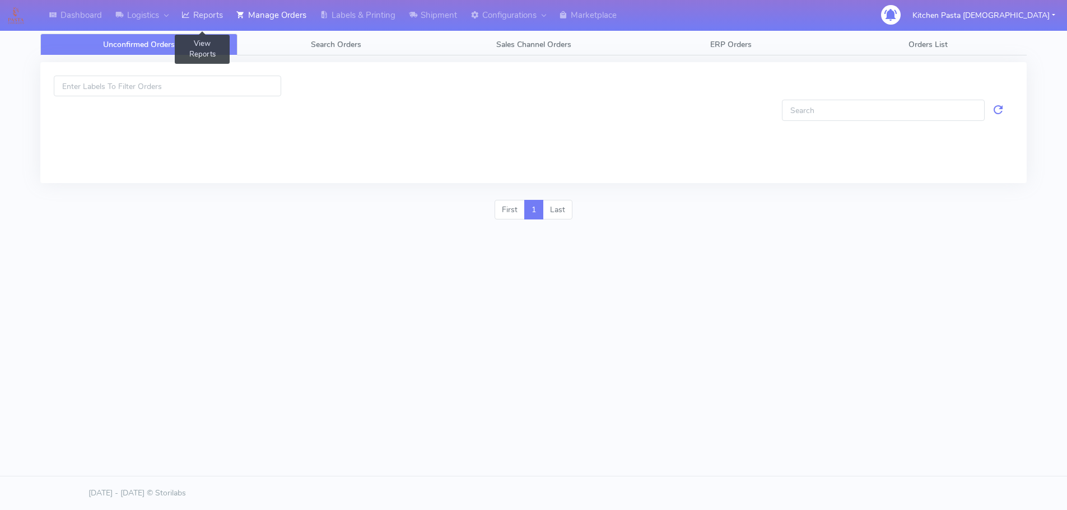
click at [202, 12] on link "Reports" at bounding box center [202, 15] width 55 height 31
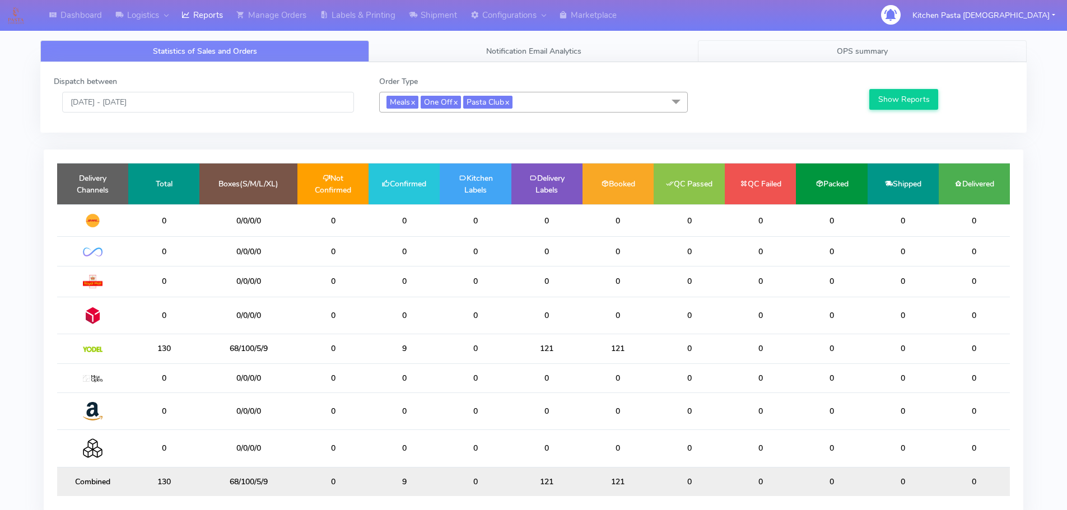
click at [893, 47] on link "OPS summary" at bounding box center [862, 51] width 329 height 22
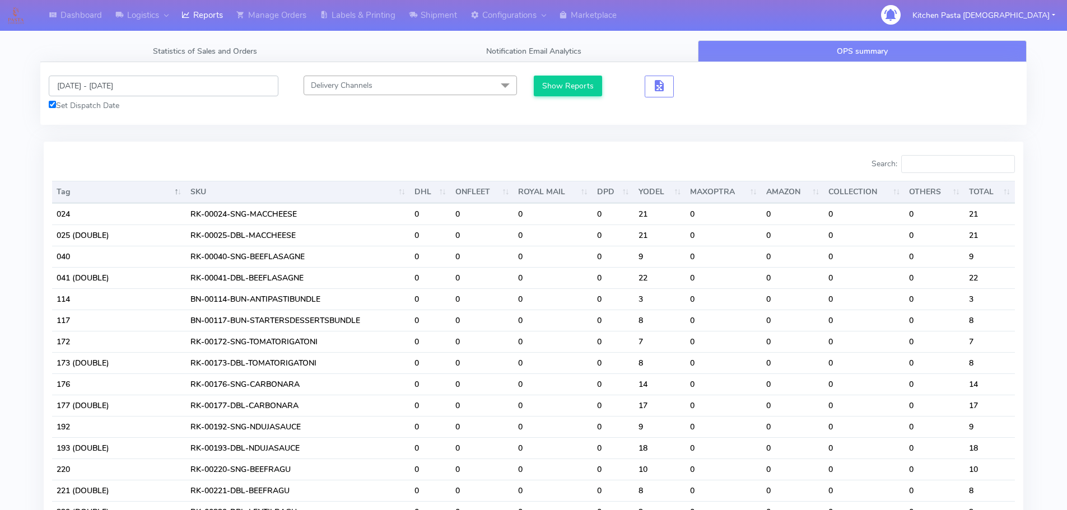
click at [137, 82] on input "[DATE] - [DATE]" at bounding box center [164, 86] width 230 height 21
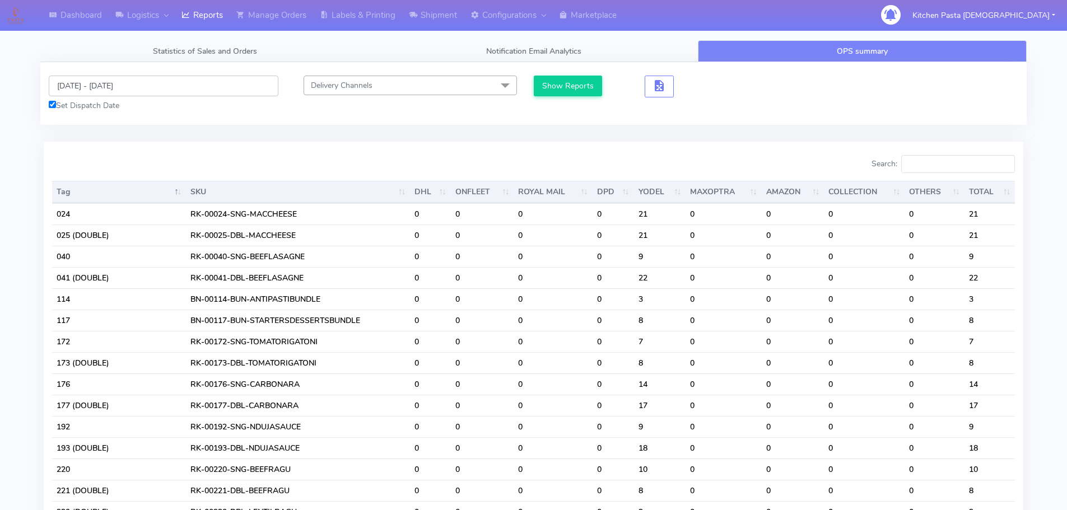
click at [128, 91] on input "[DATE] - [DATE]" at bounding box center [164, 86] width 230 height 21
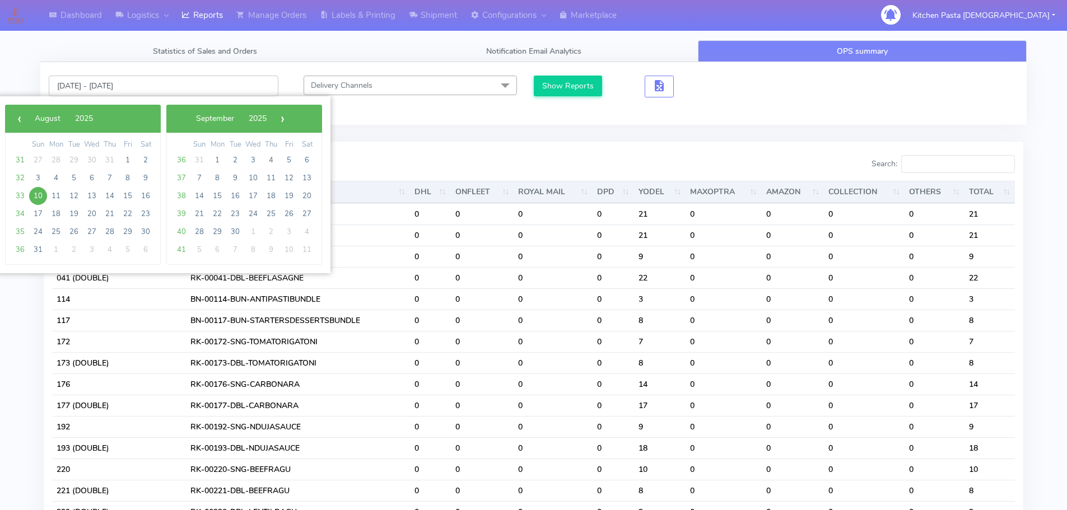
click at [127, 83] on input "[DATE] - [DATE]" at bounding box center [164, 86] width 230 height 21
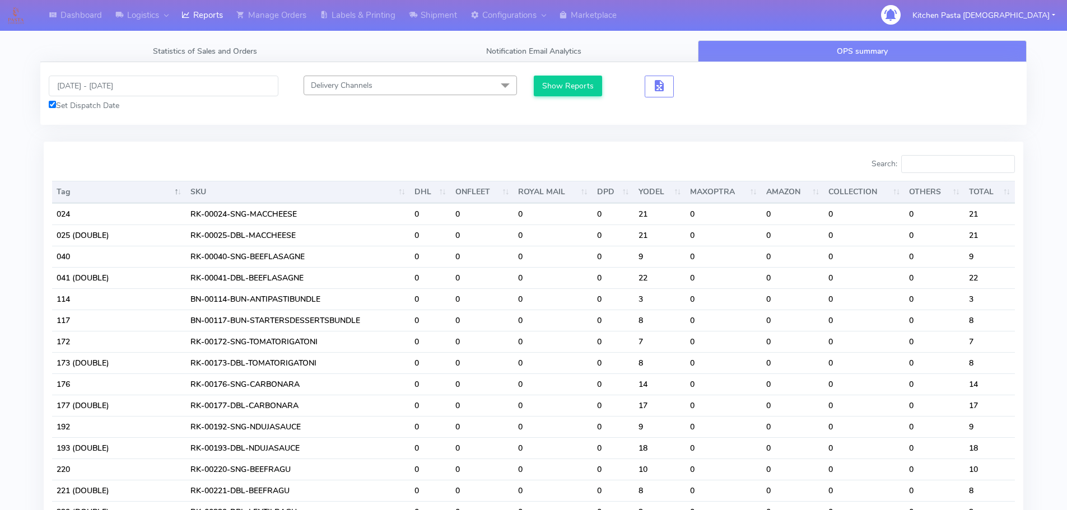
click at [129, 98] on div "[DATE] - [DATE] Set Dispatch Date" at bounding box center [163, 94] width 246 height 36
click at [207, 57] on link "Statistics of Sales and Orders" at bounding box center [204, 51] width 329 height 22
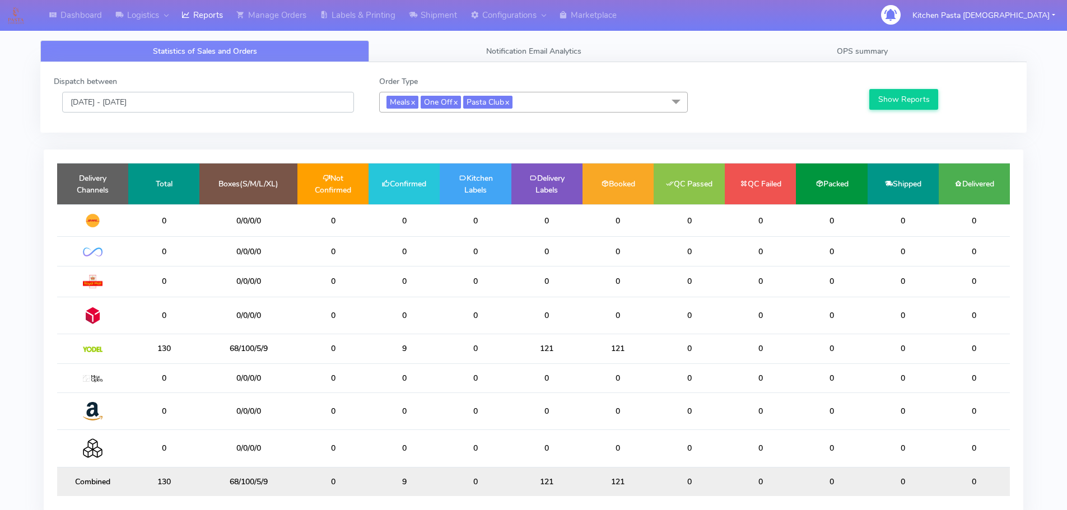
click at [169, 101] on input "[DATE] - [DATE]" at bounding box center [208, 102] width 292 height 21
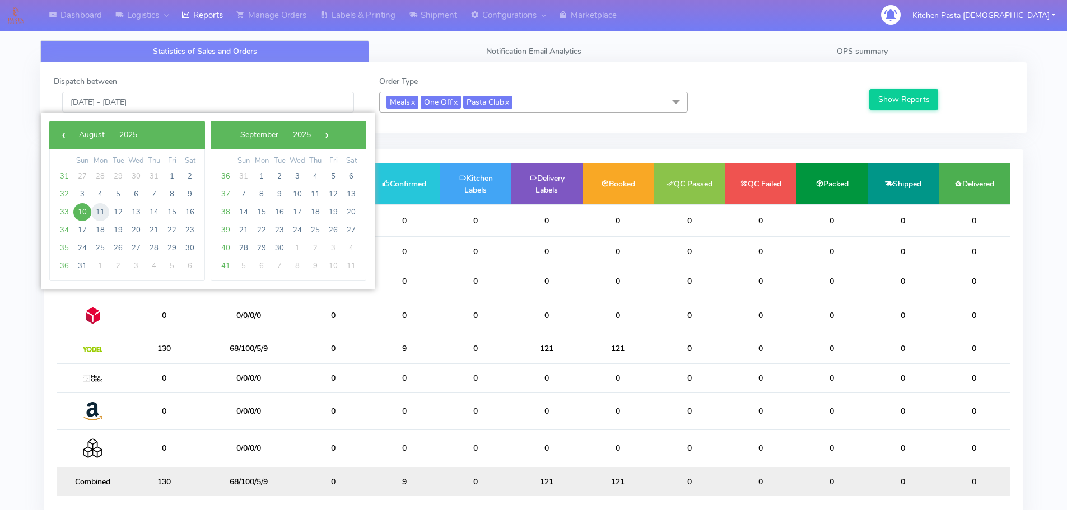
click at [96, 215] on span "11" at bounding box center [100, 212] width 18 height 18
type input "[DATE] - [DATE]"
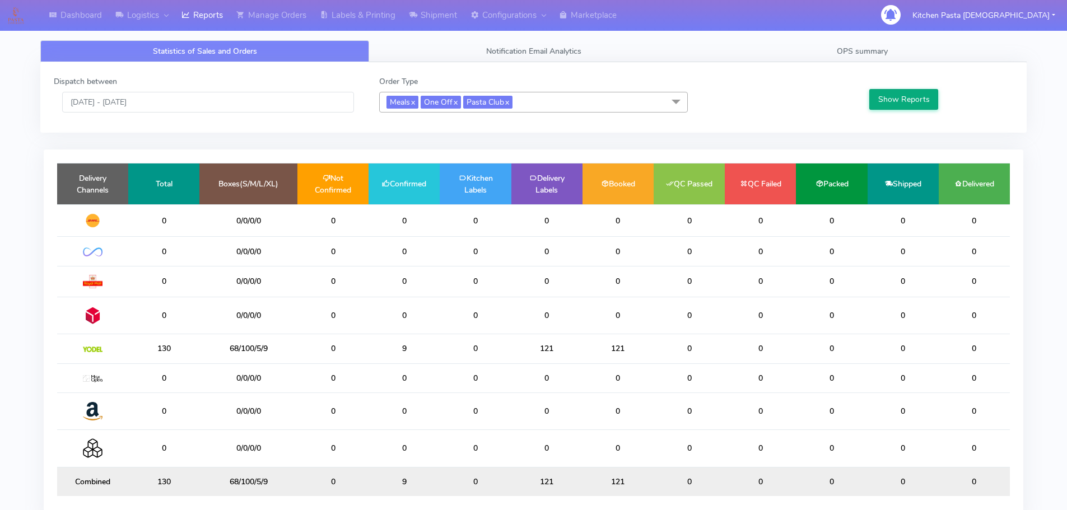
click at [885, 90] on div "Show Reports" at bounding box center [940, 94] width 162 height 37
click at [885, 92] on button "Show Reports" at bounding box center [903, 99] width 69 height 21
click at [885, 95] on button "Show Reports" at bounding box center [903, 99] width 69 height 21
click at [868, 52] on span "OPS summary" at bounding box center [862, 51] width 51 height 11
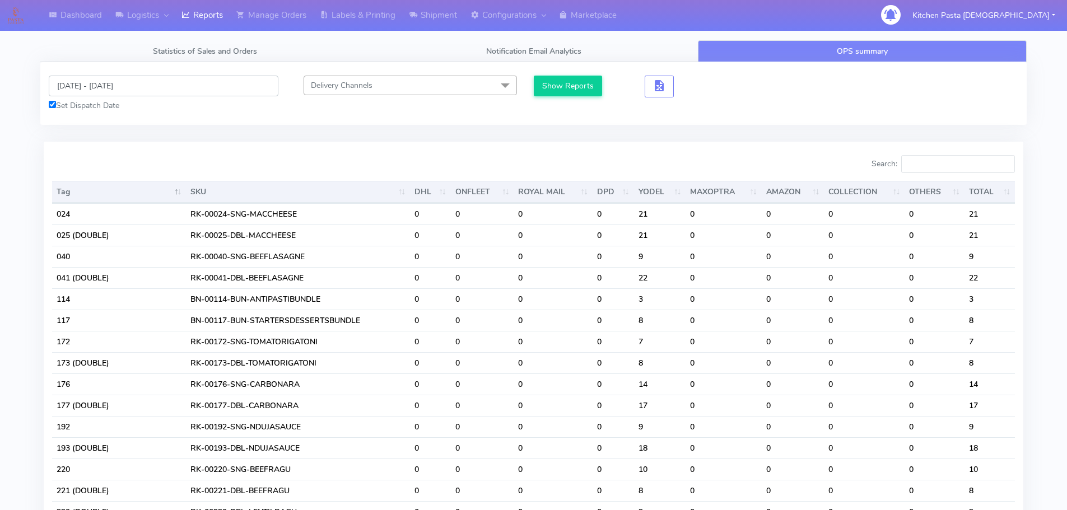
click at [86, 83] on input "[DATE] - [DATE]" at bounding box center [164, 86] width 230 height 21
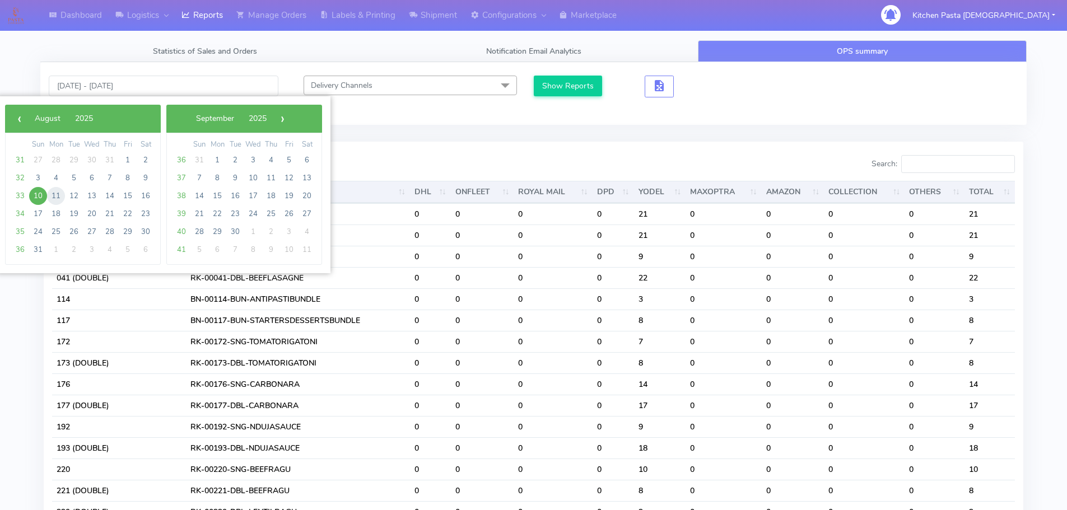
click at [55, 194] on span "11" at bounding box center [56, 196] width 18 height 18
type input "[DATE] - [DATE]"
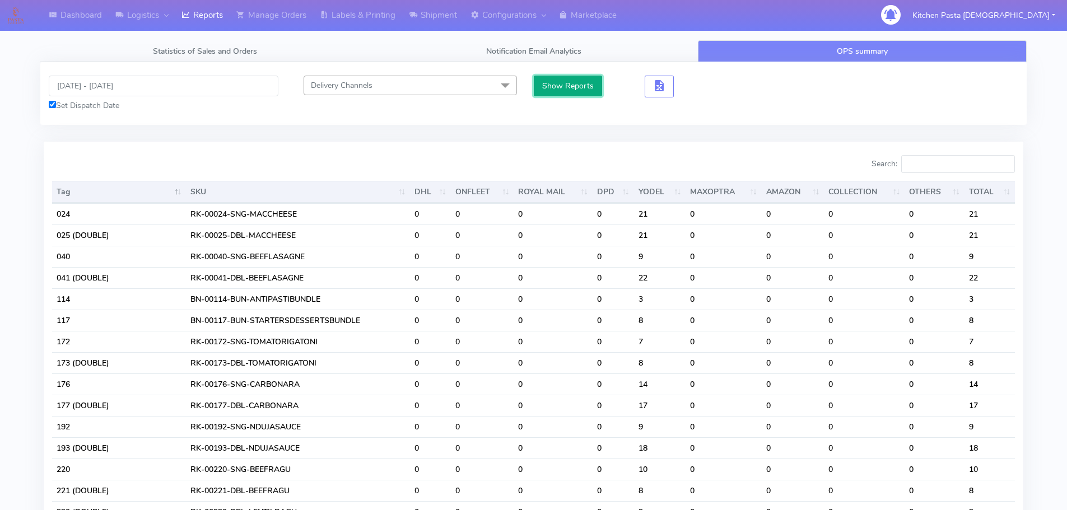
click at [551, 88] on button "Show Reports" at bounding box center [568, 86] width 69 height 21
click at [963, 166] on input "Search:" at bounding box center [958, 164] width 114 height 18
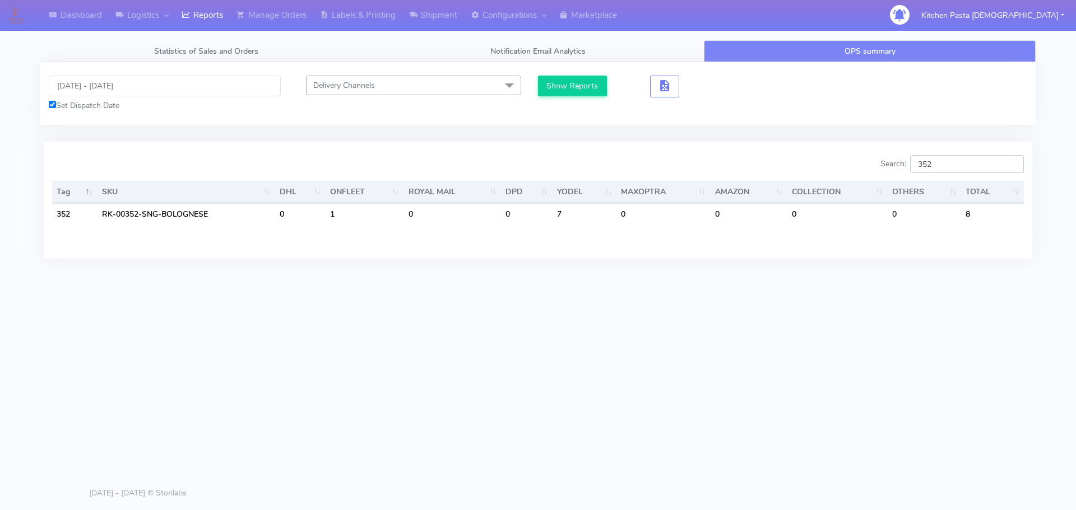
click at [934, 167] on input "352" at bounding box center [967, 164] width 114 height 18
click at [944, 167] on input "352" at bounding box center [967, 164] width 114 height 18
click at [798, 397] on div "Dashboard Logistics [GEOGRAPHIC_DATA] Logistics Reports Manage Orders Labels & …" at bounding box center [538, 204] width 1076 height 408
click at [956, 166] on input "353" at bounding box center [967, 164] width 114 height 18
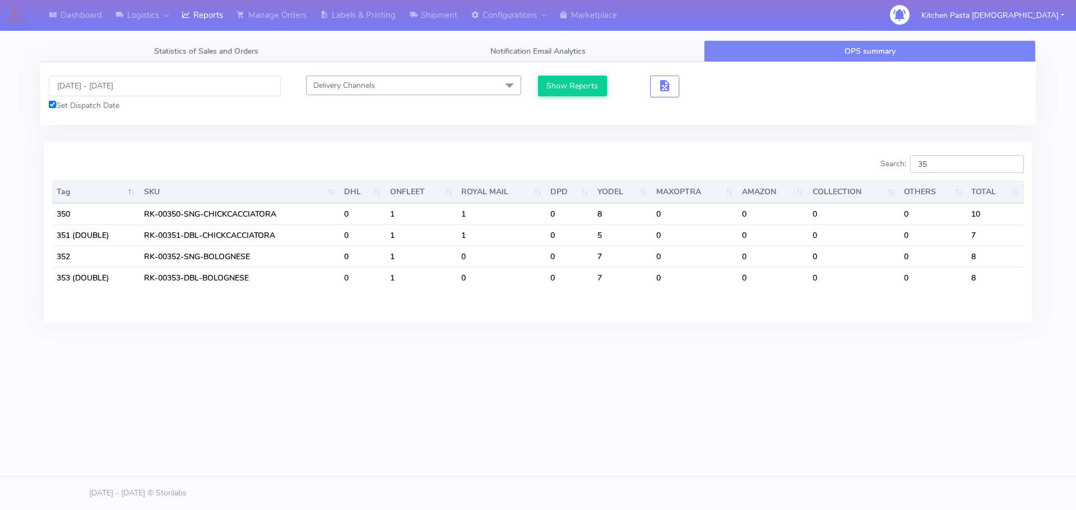
type input "353"
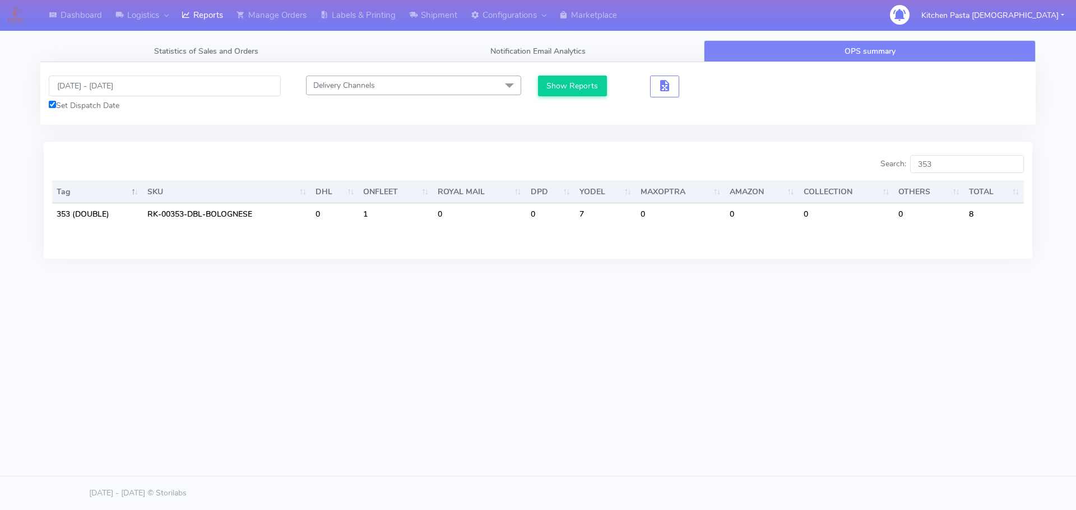
click at [770, 390] on div "Dashboard Logistics [GEOGRAPHIC_DATA] Logistics Reports Manage Orders Labels & …" at bounding box center [538, 204] width 1076 height 408
click at [968, 165] on input "353" at bounding box center [967, 164] width 114 height 18
drag, startPoint x: 960, startPoint y: 169, endPoint x: 900, endPoint y: 166, distance: 59.4
click at [900, 166] on label "Search: 353" at bounding box center [951, 164] width 143 height 18
click at [1012, 163] on input "353" at bounding box center [967, 164] width 114 height 18
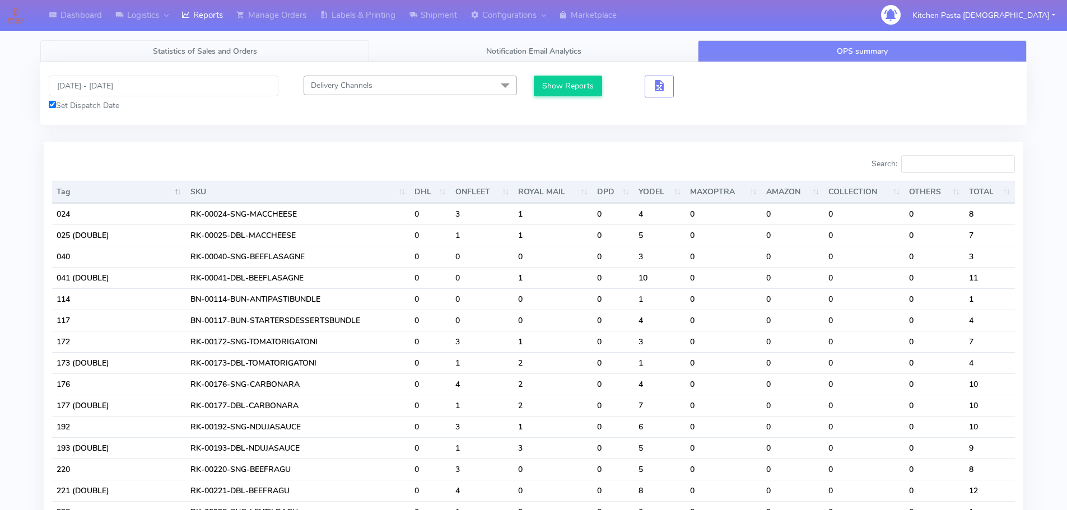
click at [203, 57] on link "Statistics of Sales and Orders" at bounding box center [204, 51] width 329 height 22
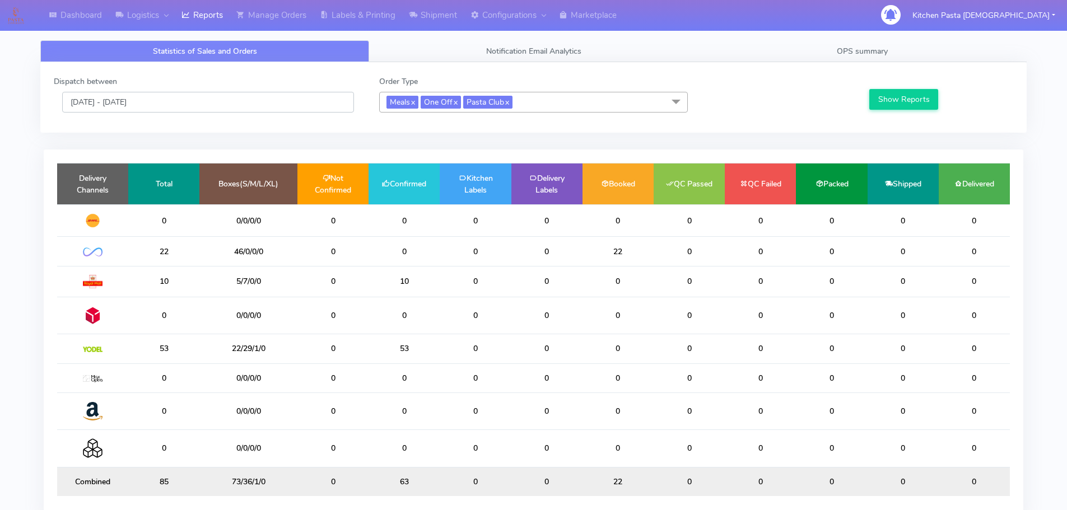
click at [132, 104] on input "[DATE] - [DATE]" at bounding box center [208, 102] width 292 height 21
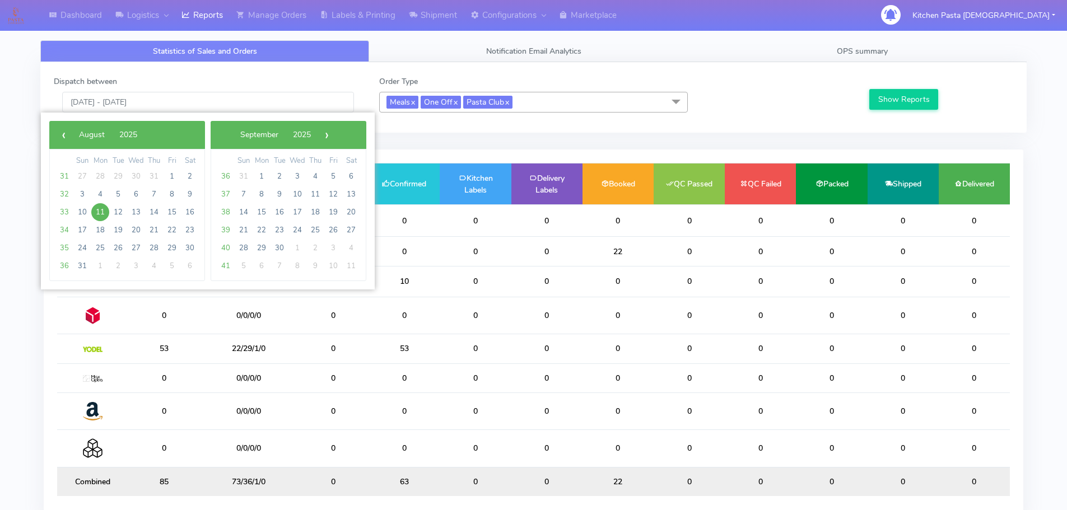
click at [913, 69] on div "Dispatch between [DATE] - [DATE] Order Type Meals x One Off x Pasta Club x Sele…" at bounding box center [533, 97] width 986 height 71
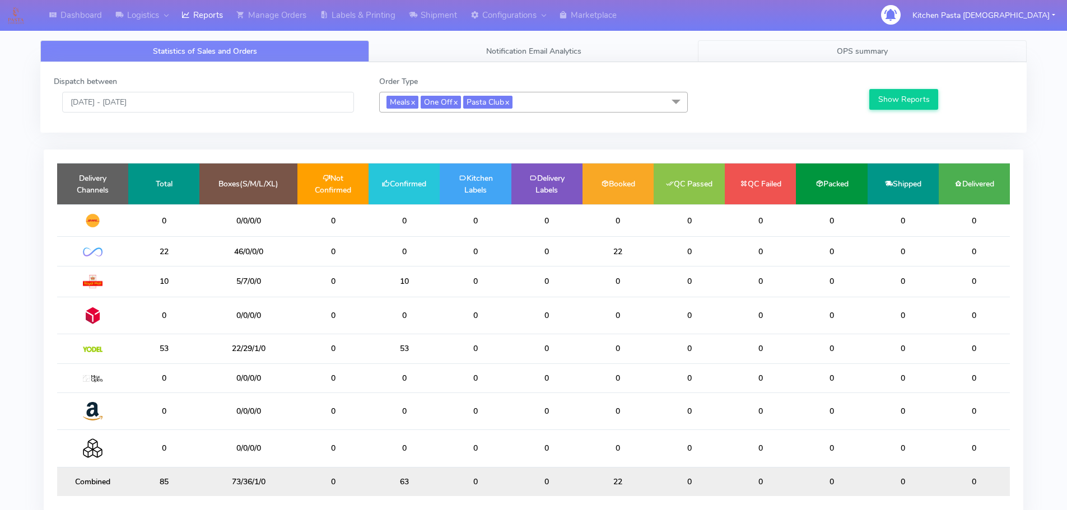
click at [874, 49] on span "OPS summary" at bounding box center [862, 51] width 51 height 11
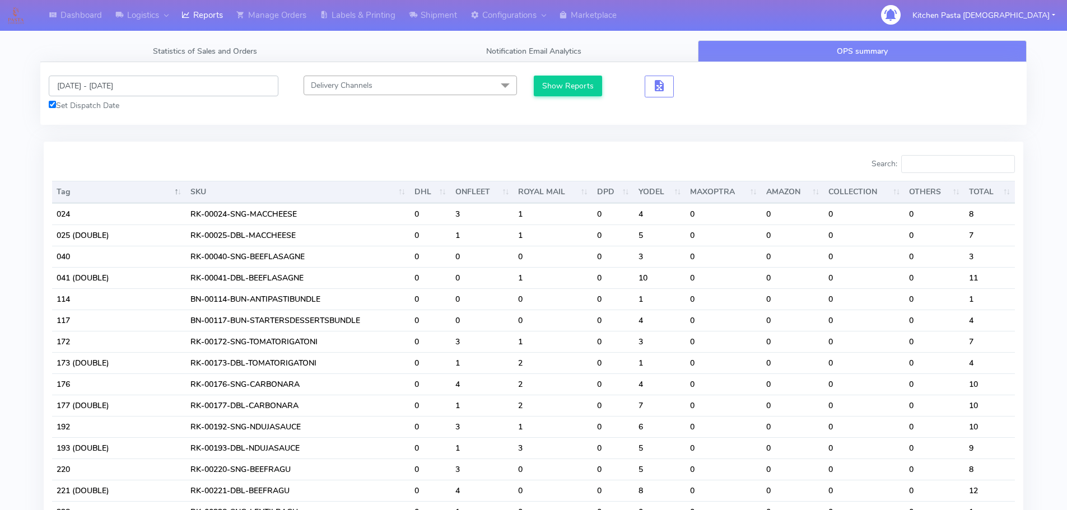
click at [147, 88] on input "[DATE] - [DATE]" at bounding box center [164, 86] width 230 height 21
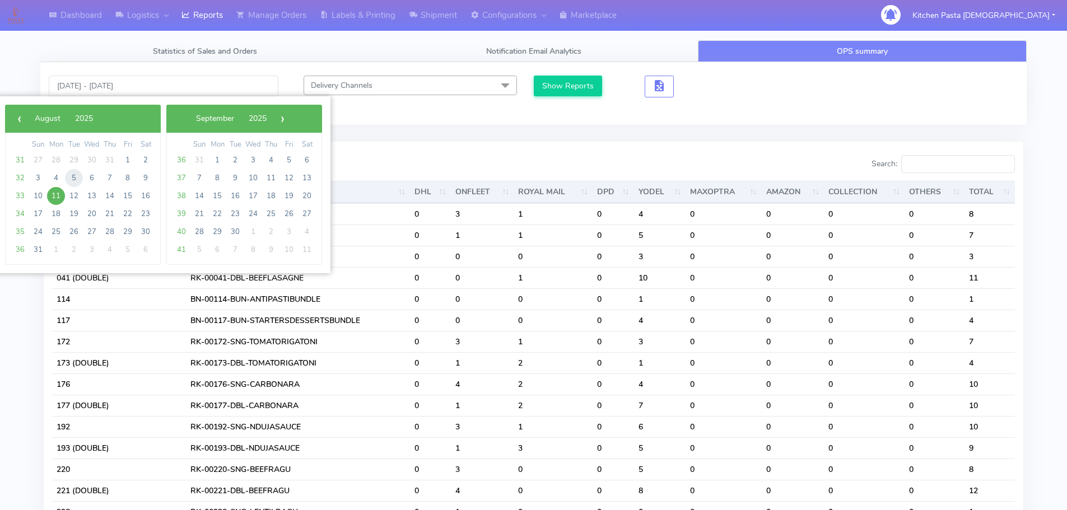
click at [75, 180] on span "5" at bounding box center [74, 178] width 18 height 18
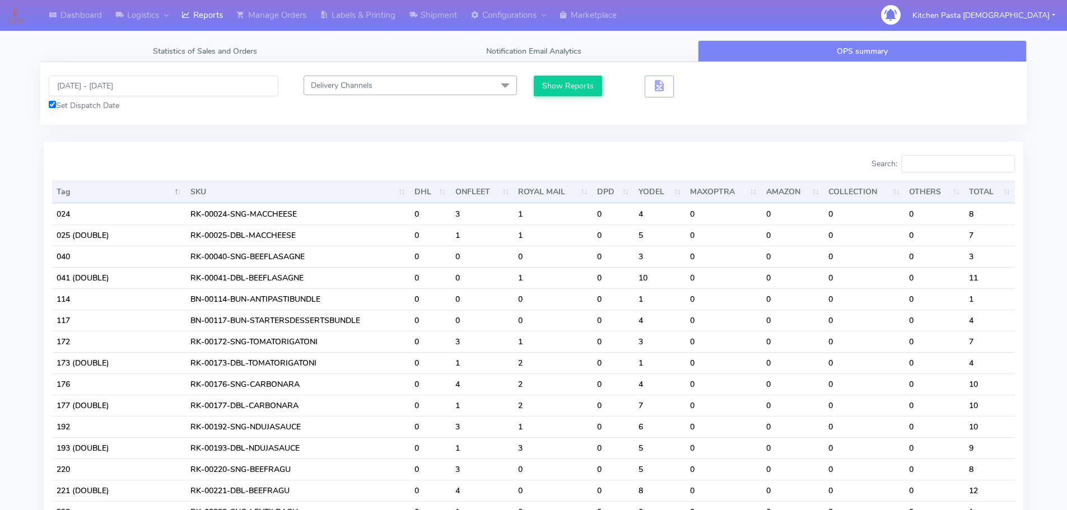
type input "[DATE] - [DATE]"
click at [586, 89] on button "Show Reports" at bounding box center [568, 86] width 69 height 21
click at [989, 163] on input "Search:" at bounding box center [958, 164] width 114 height 18
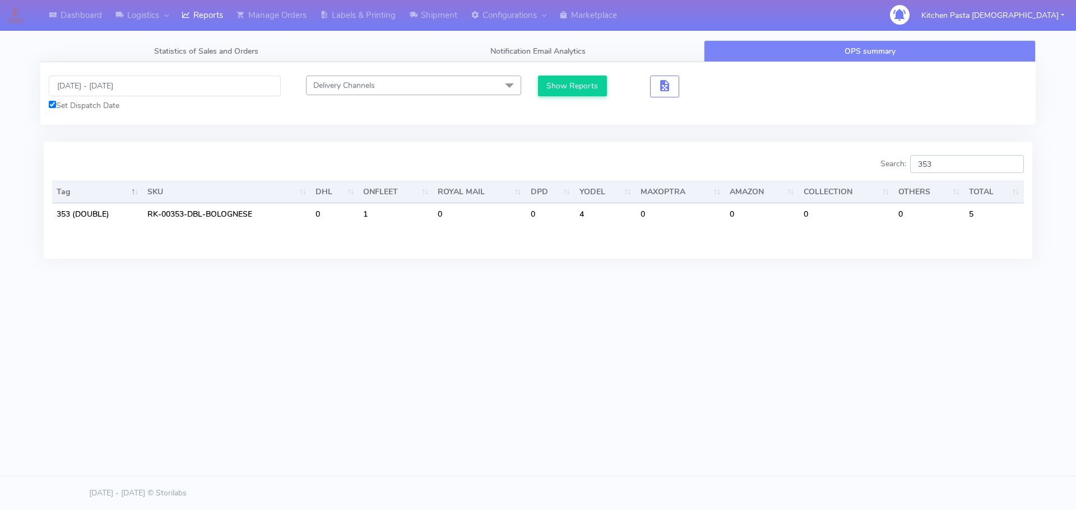
type input "353"
